Goal: Transaction & Acquisition: Purchase product/service

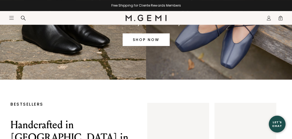
click at [146, 44] on link "SHOP NOW" at bounding box center [146, 39] width 47 height 13
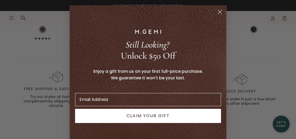
click at [216, 14] on circle "Close dialog" at bounding box center [220, 12] width 9 height 9
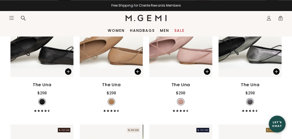
scroll to position [291, 0]
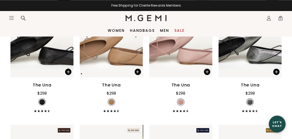
click at [118, 57] on img at bounding box center [111, 35] width 63 height 84
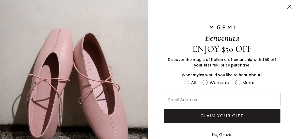
click at [285, 8] on circle "Close dialog" at bounding box center [289, 6] width 9 height 9
